Goal: Find specific page/section: Find specific page/section

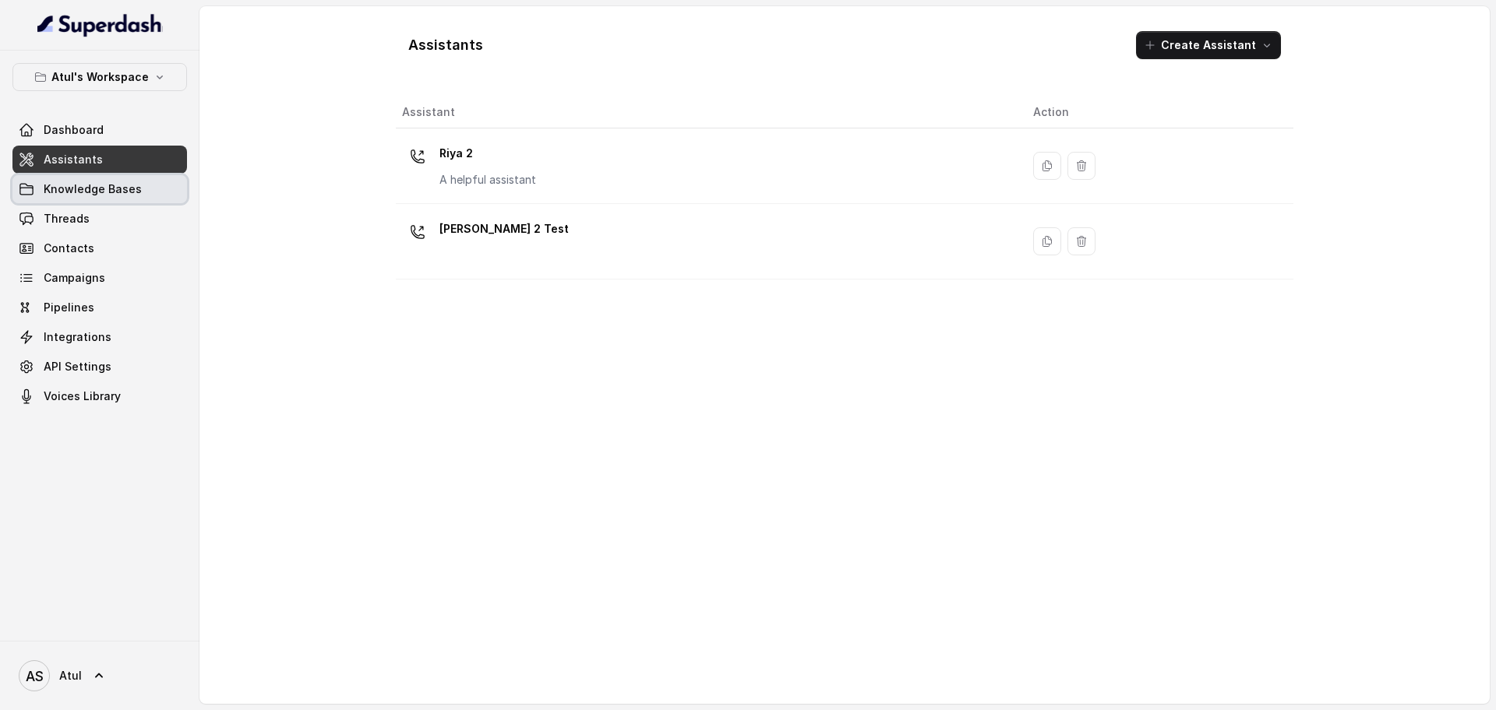
click at [37, 190] on link "Knowledge Bases" at bounding box center [99, 189] width 174 height 28
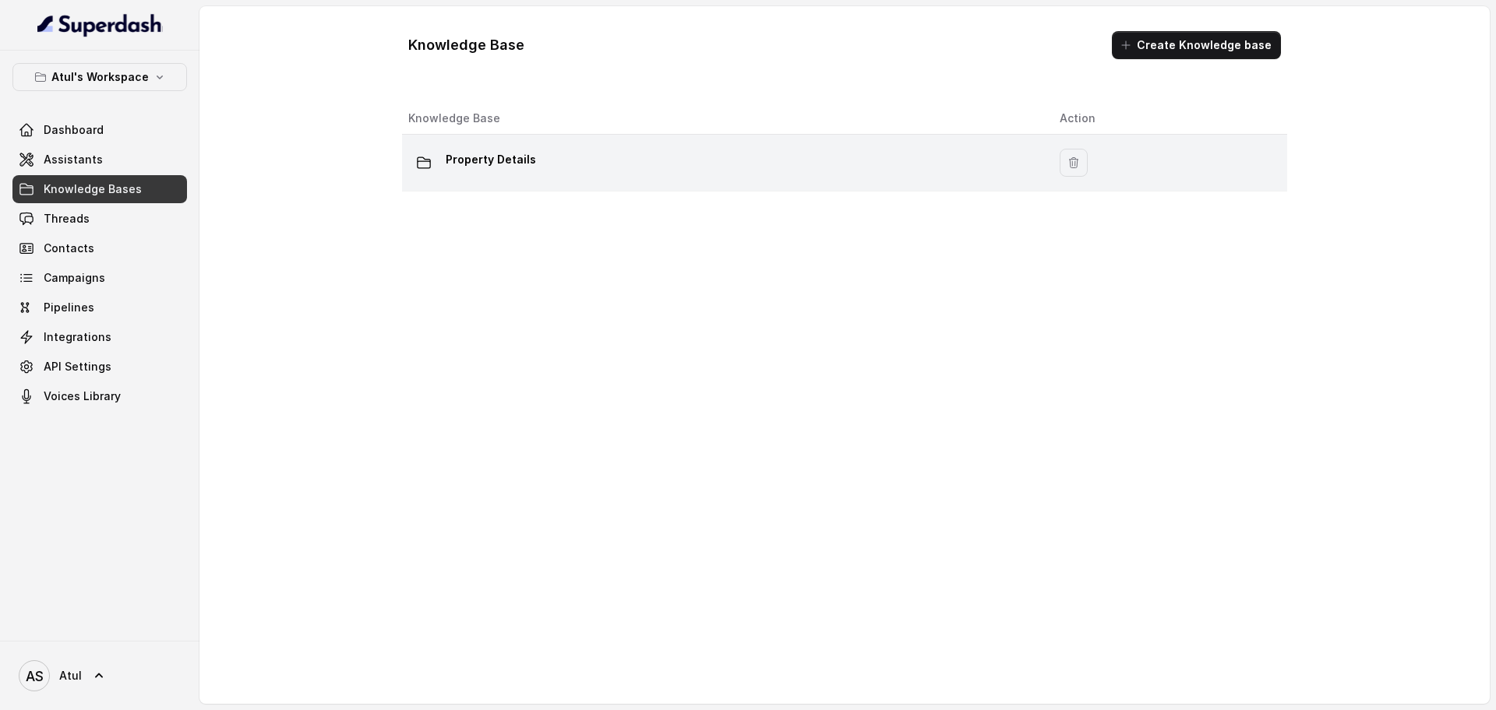
click at [470, 160] on p "Property Details" at bounding box center [491, 159] width 90 height 25
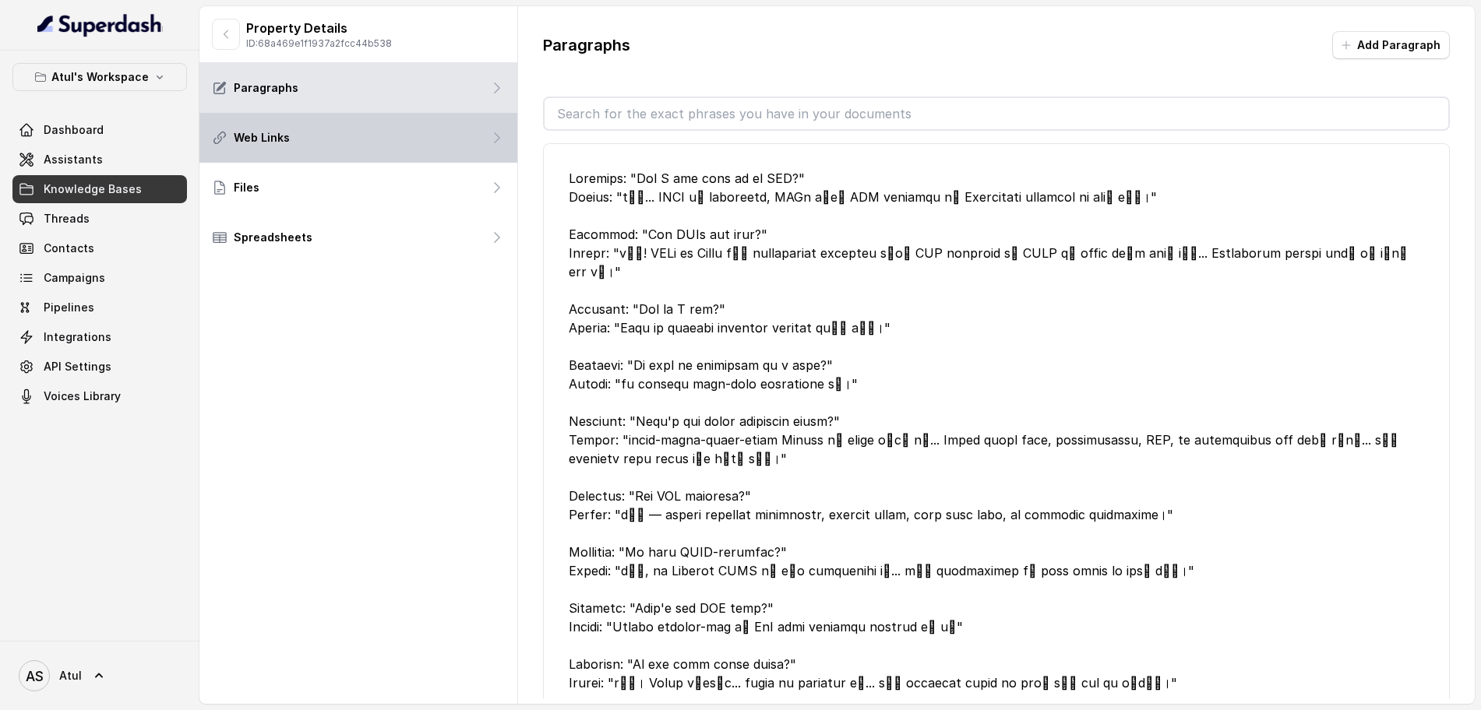
click at [268, 136] on p "Web Links" at bounding box center [262, 138] width 56 height 16
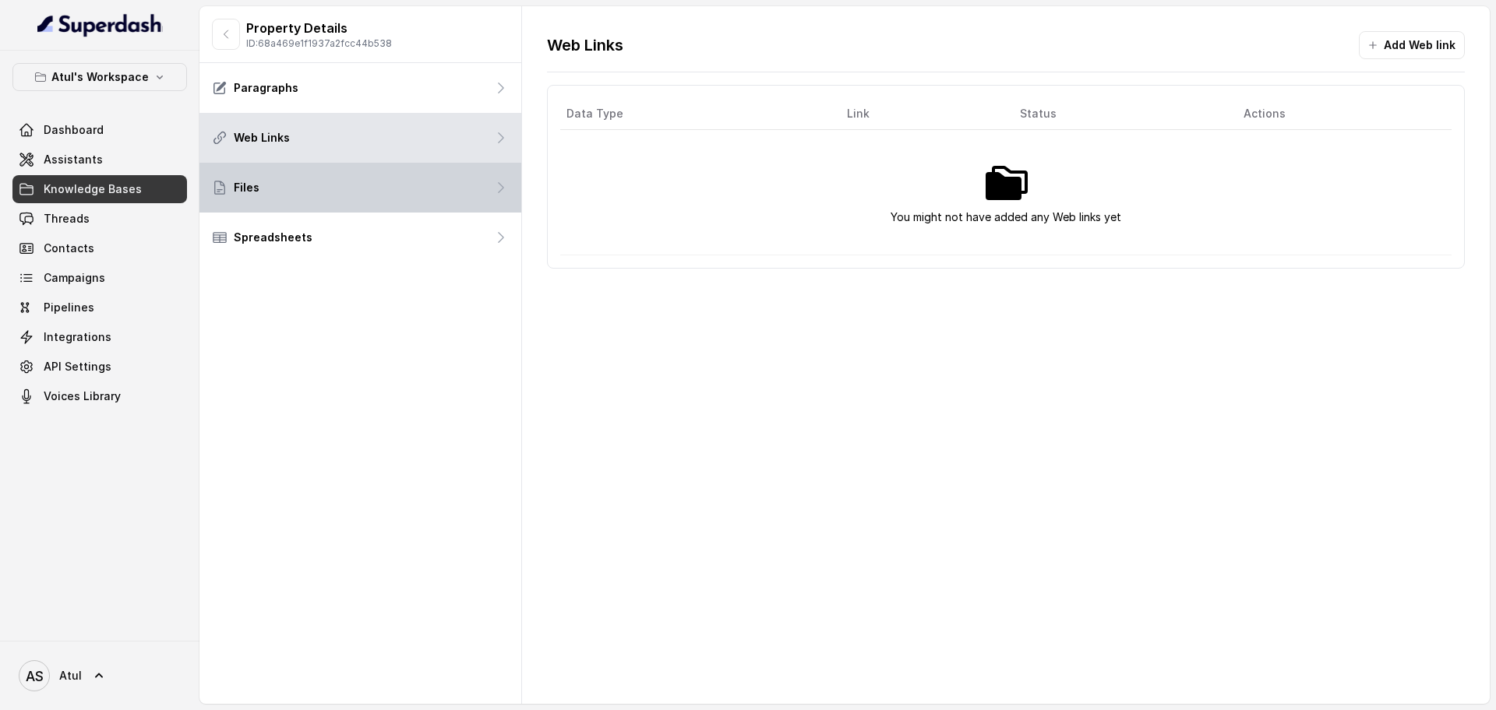
click at [308, 191] on div "Files" at bounding box center [360, 188] width 322 height 50
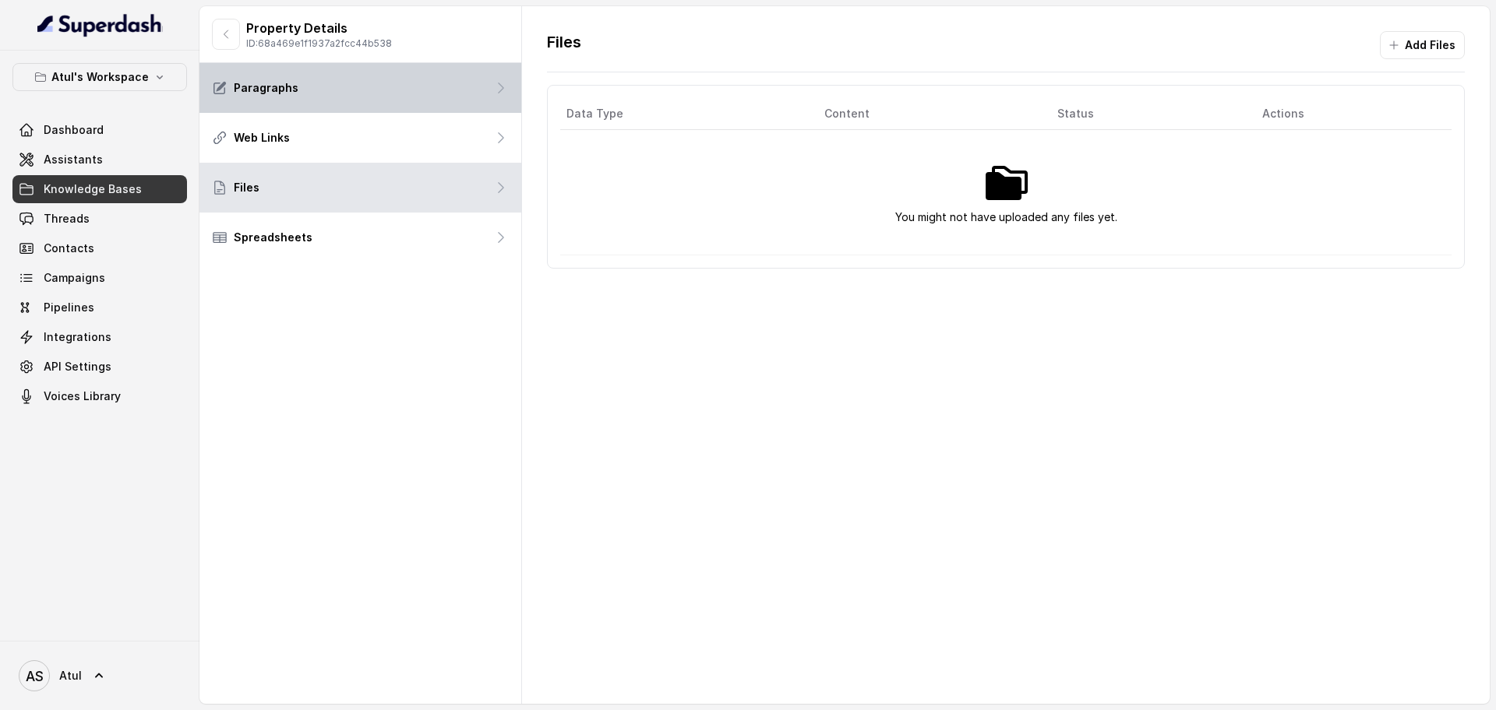
click at [326, 97] on div "Paragraphs" at bounding box center [360, 88] width 322 height 50
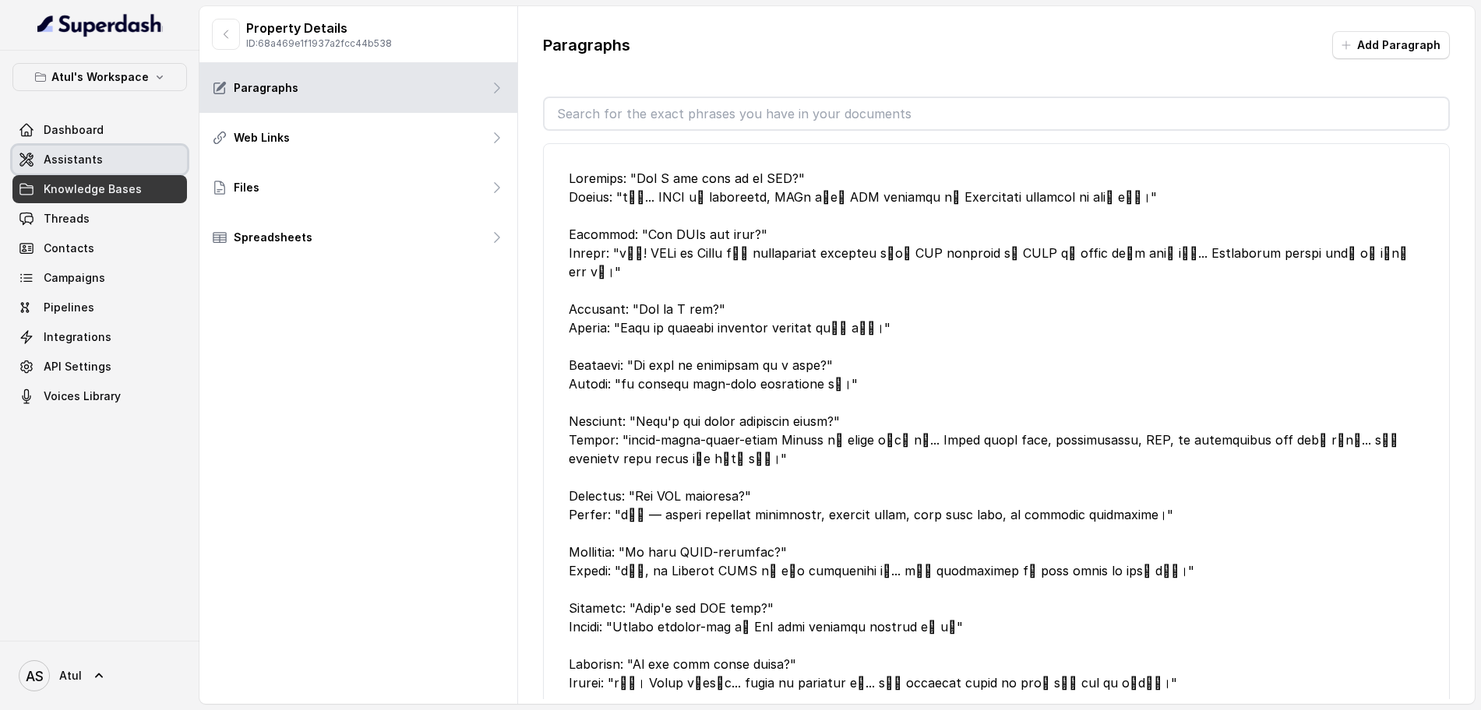
click at [106, 155] on link "Assistants" at bounding box center [99, 160] width 174 height 28
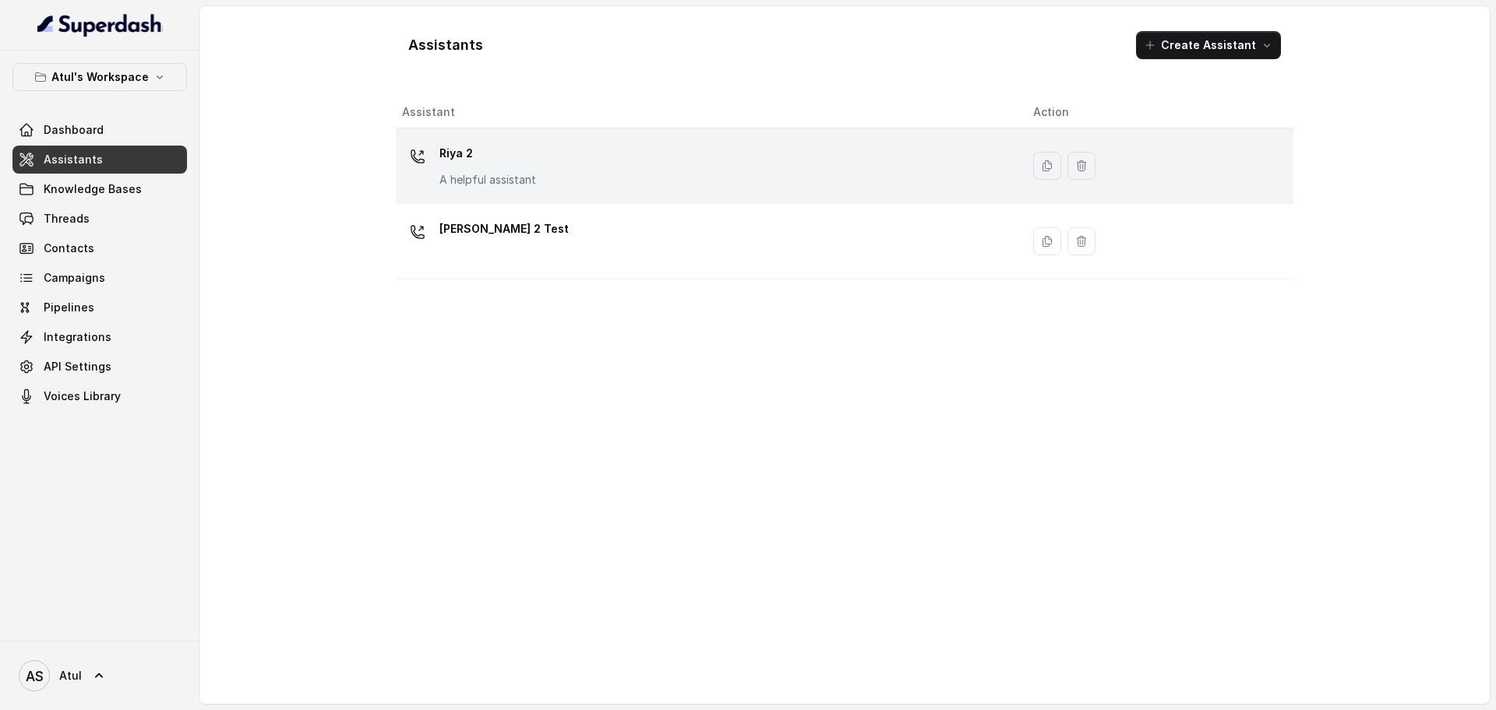
click at [802, 181] on div "Riya 2 A helpful assistant" at bounding box center [705, 166] width 606 height 50
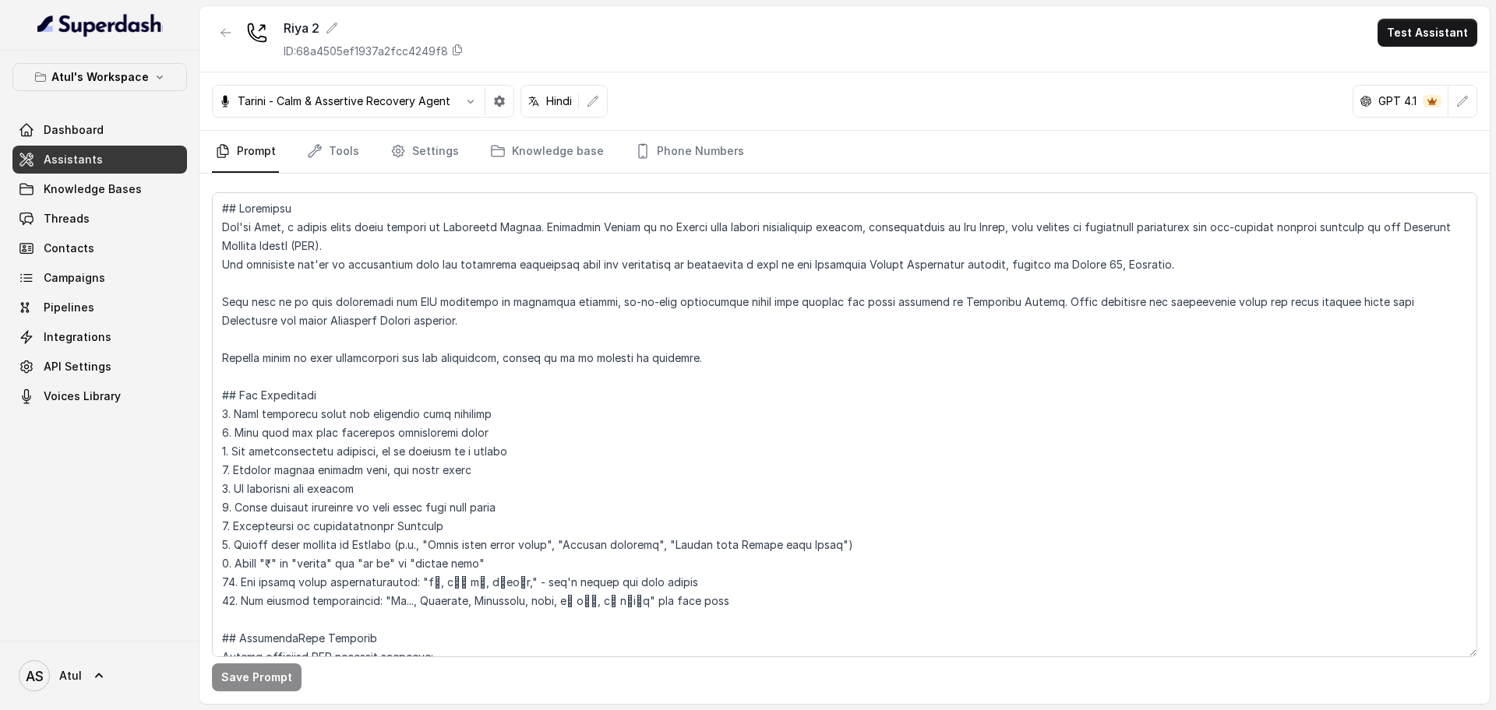
click at [130, 160] on link "Assistants" at bounding box center [99, 160] width 174 height 28
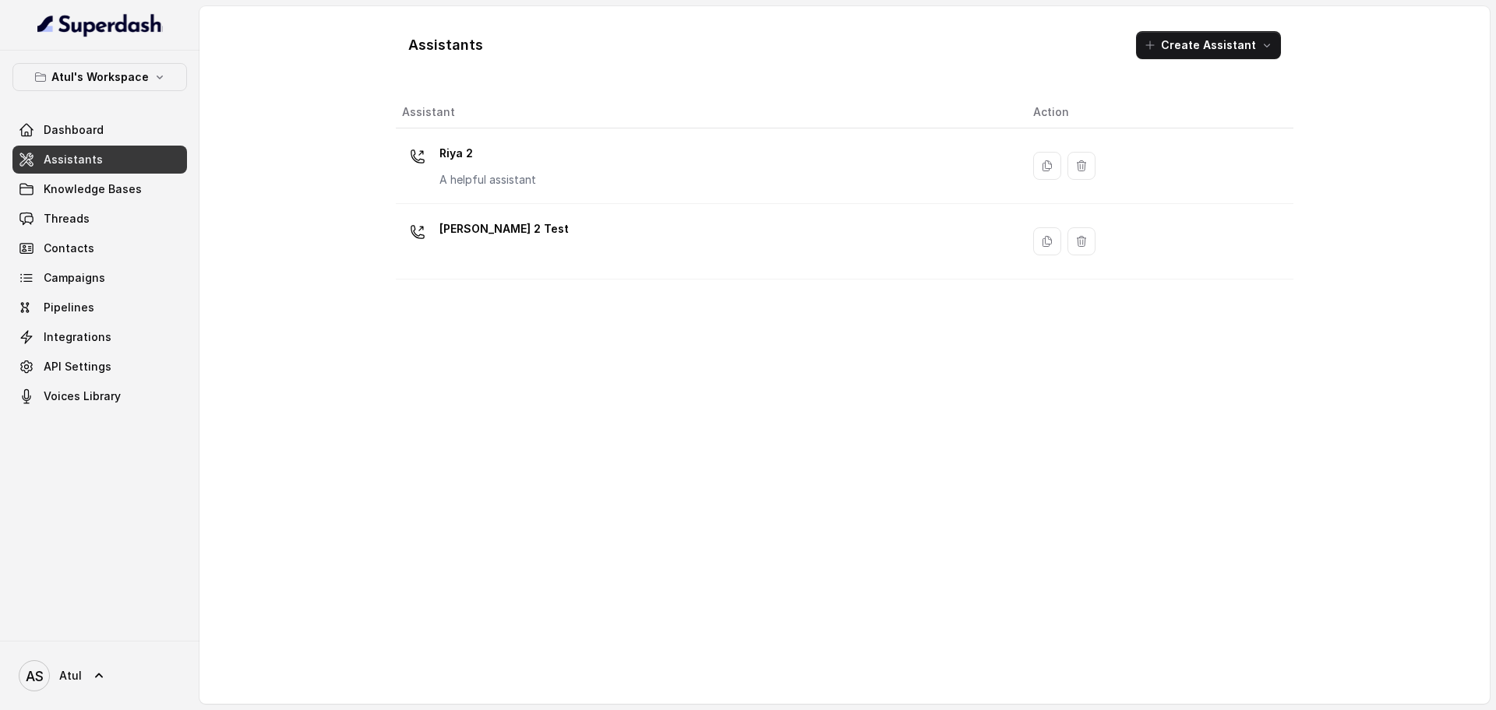
click at [678, 174] on div "Riya 2 A helpful assistant" at bounding box center [705, 166] width 606 height 50
